Goal: Navigation & Orientation: Find specific page/section

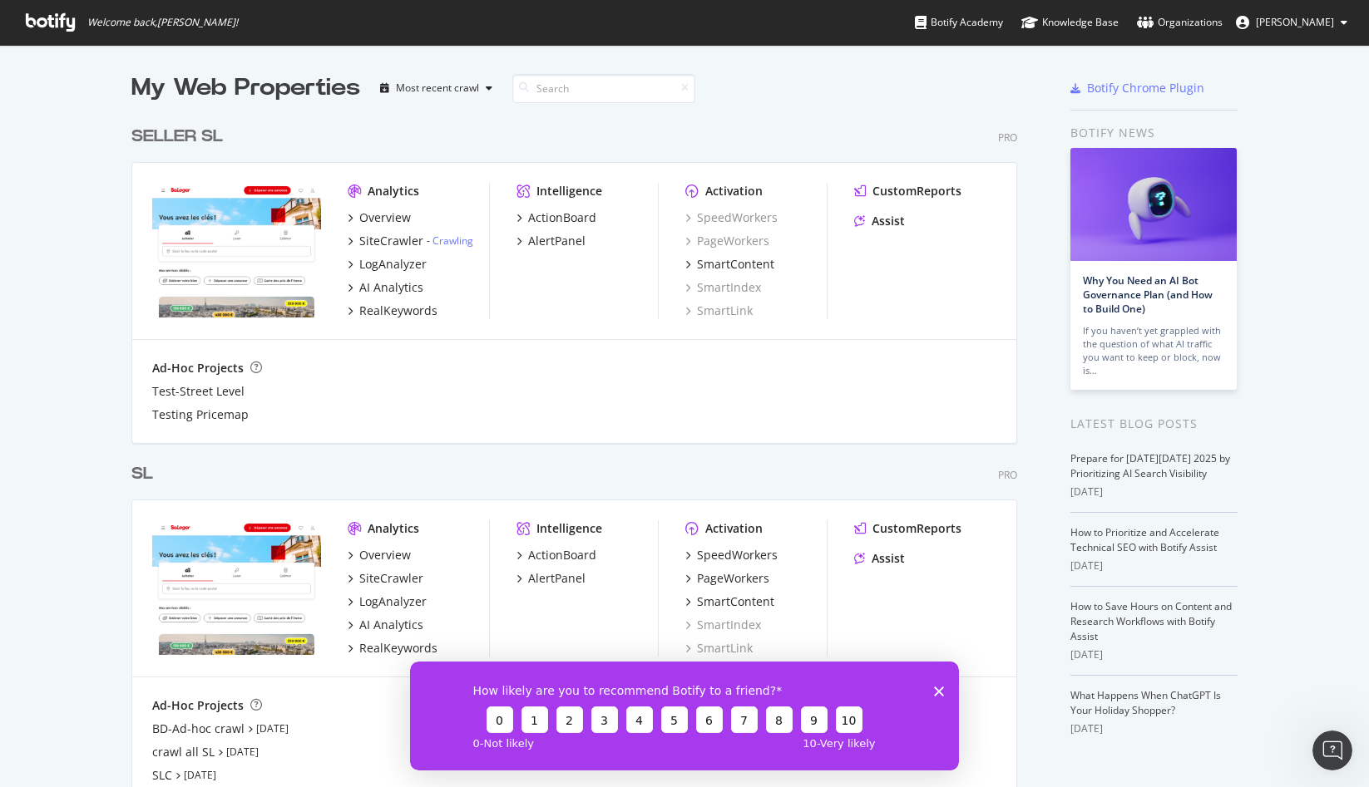
click at [1294, 23] on span "[PERSON_NAME]" at bounding box center [1295, 22] width 78 height 14
click at [600, 105] on div "SELLER SL Pro Analytics Overview SiteCrawler - Crawling LogAnalyzer AI Analytic…" at bounding box center [580, 274] width 899 height 338
click at [455, 137] on div "SELLER SL Pro" at bounding box center [574, 137] width 886 height 24
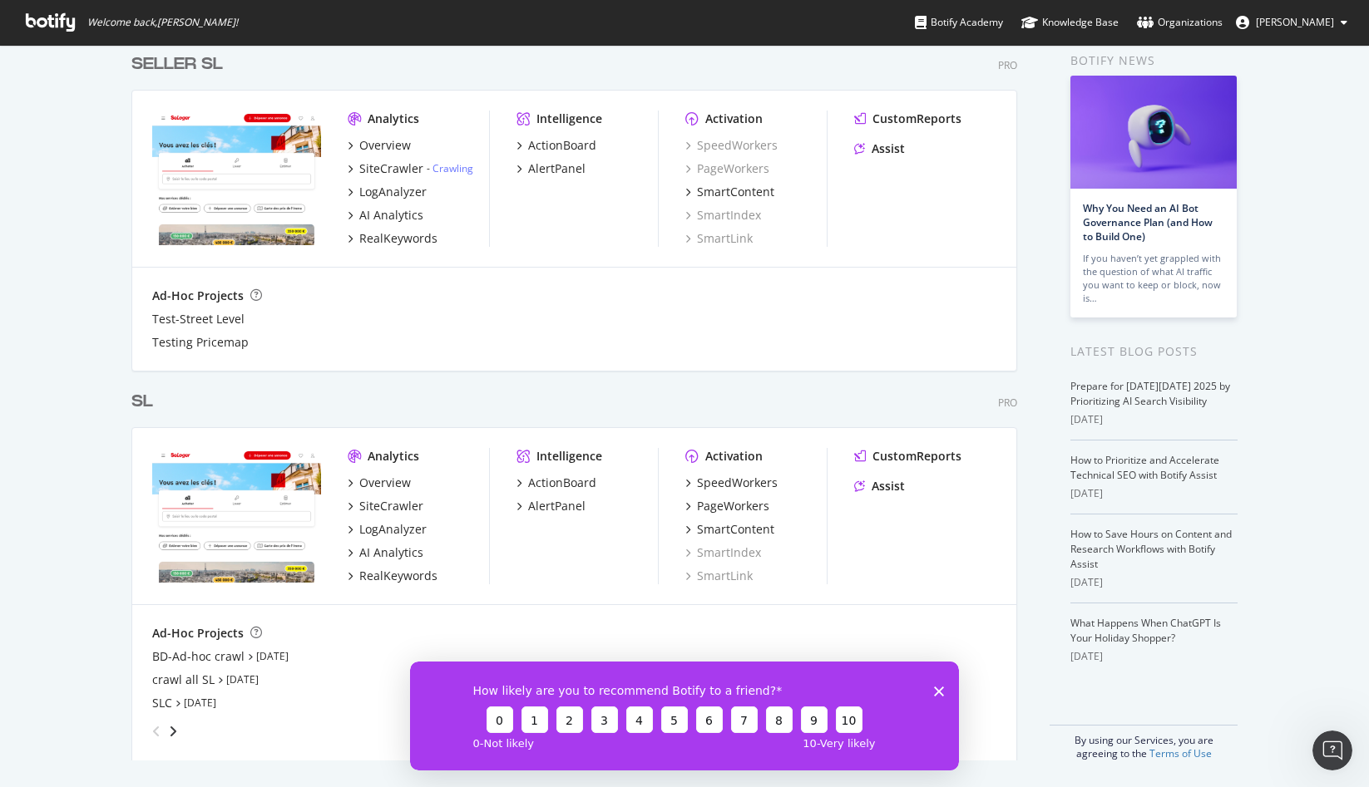
click at [939, 698] on div "How likely are you to recommend Botify to a friend? 0 1 2 3 4 5 6 7 8 9 10 0 - …" at bounding box center [684, 715] width 549 height 109
click at [936, 694] on icon "Fermer l'enquête" at bounding box center [939, 691] width 10 height 10
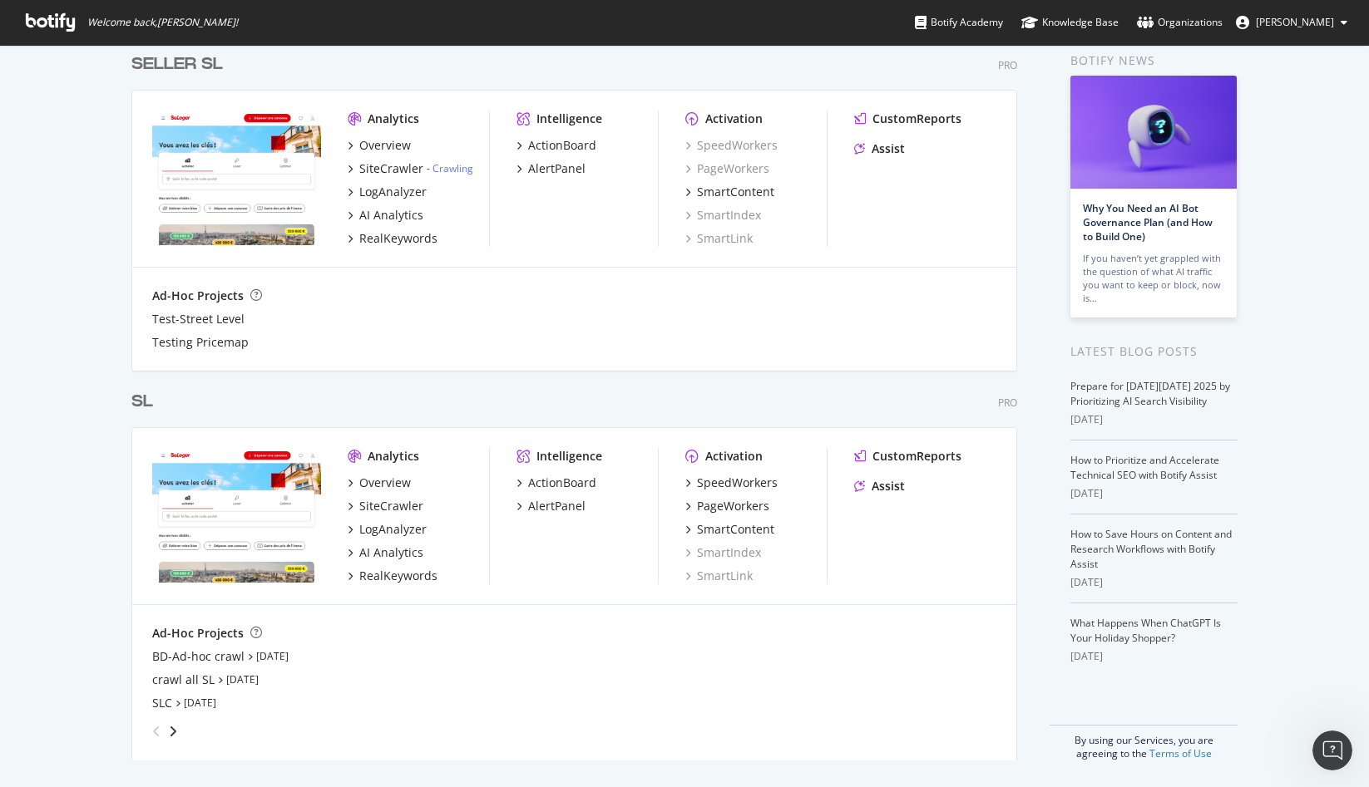
scroll to position [0, 0]
